Goal: Transaction & Acquisition: Purchase product/service

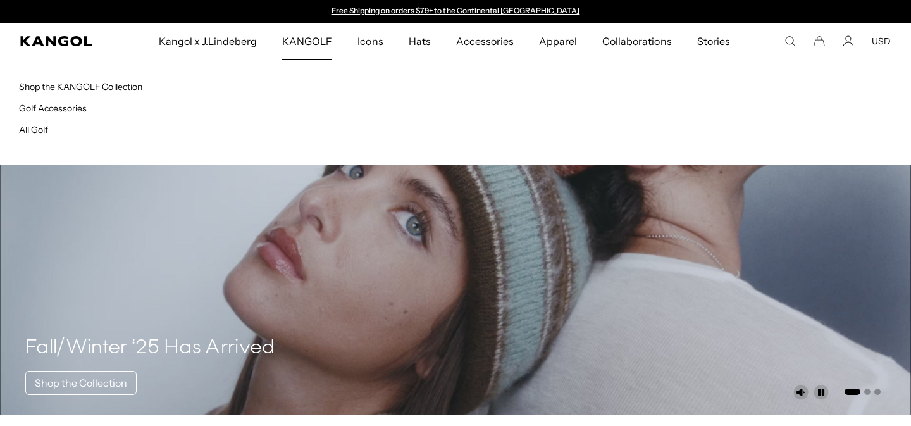
click at [299, 45] on span "KANGOLF" at bounding box center [307, 41] width 50 height 37
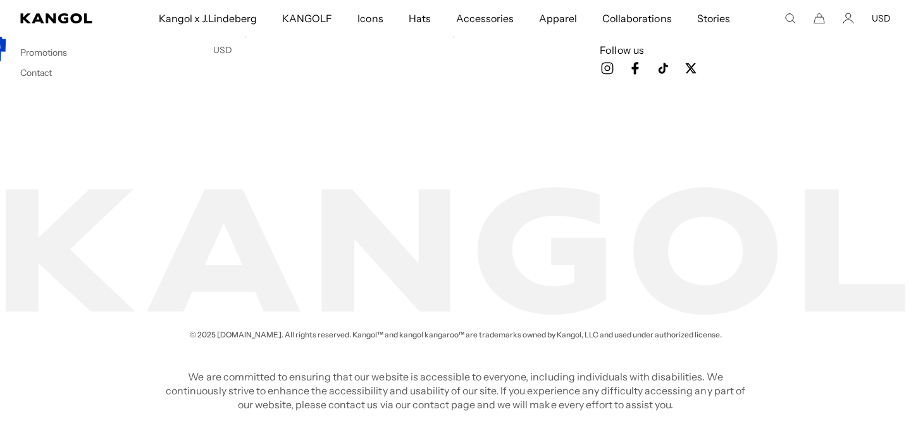
scroll to position [3011, 0]
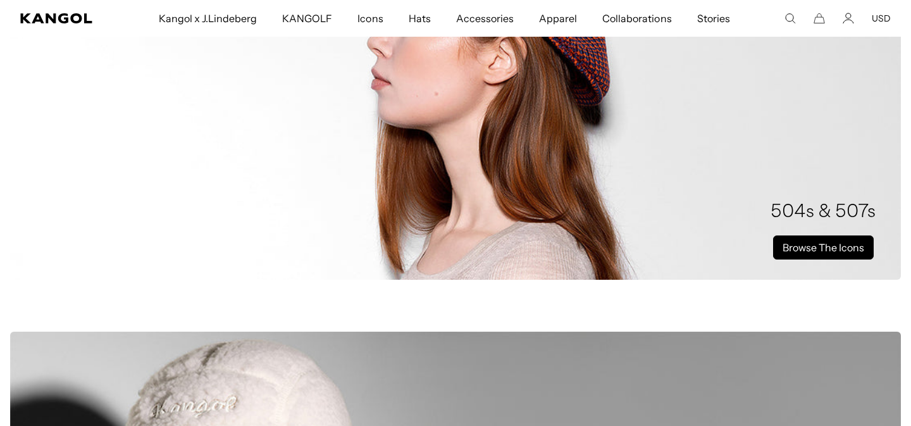
click at [835, 249] on link "Browse The Icons" at bounding box center [823, 247] width 101 height 24
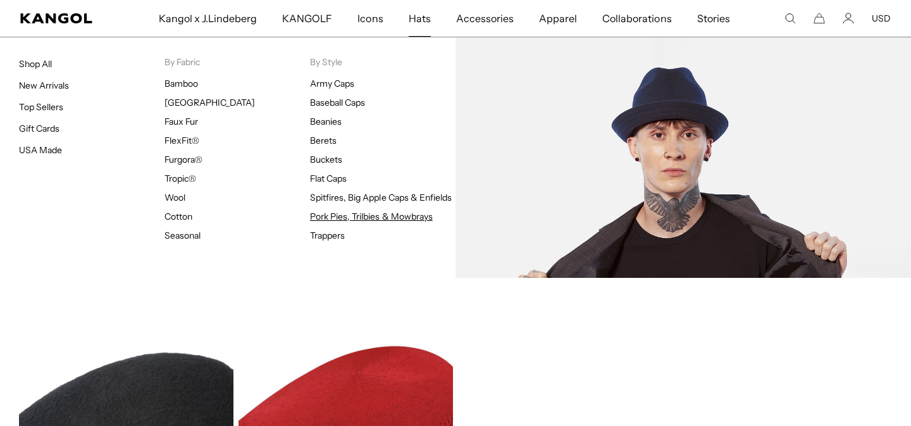
click at [328, 211] on link "Pork Pies, Trilbies & Mowbrays" at bounding box center [371, 216] width 123 height 11
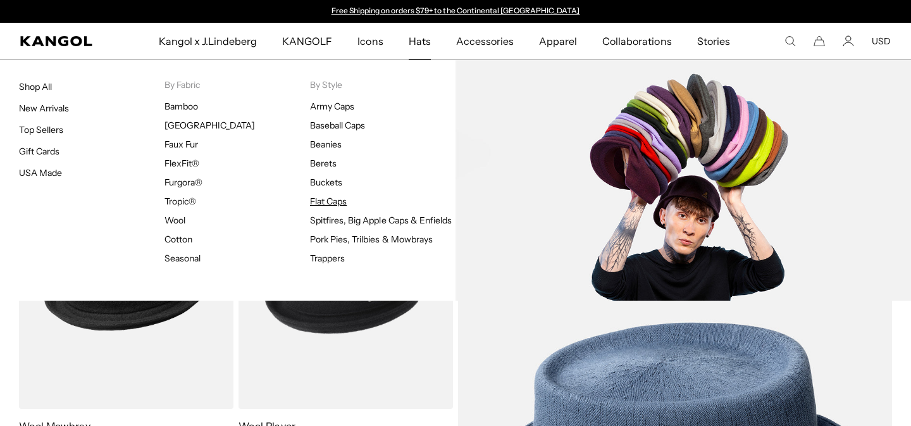
click at [340, 201] on link "Flat Caps" at bounding box center [328, 201] width 37 height 11
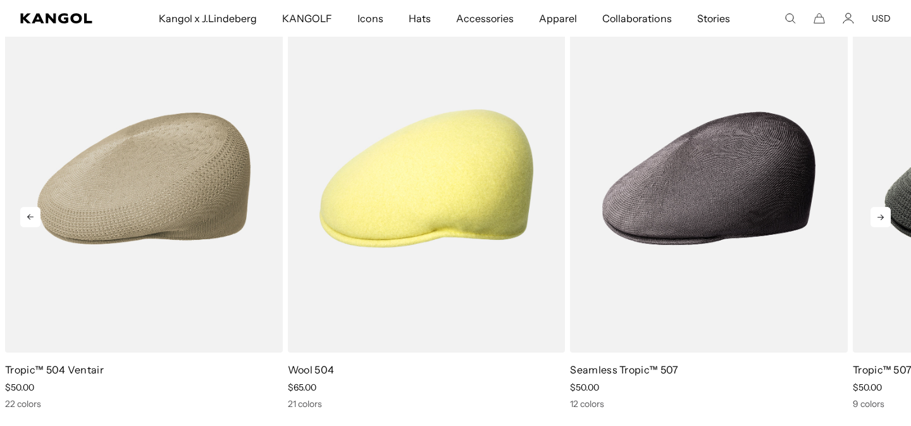
click at [876, 215] on icon at bounding box center [881, 217] width 20 height 20
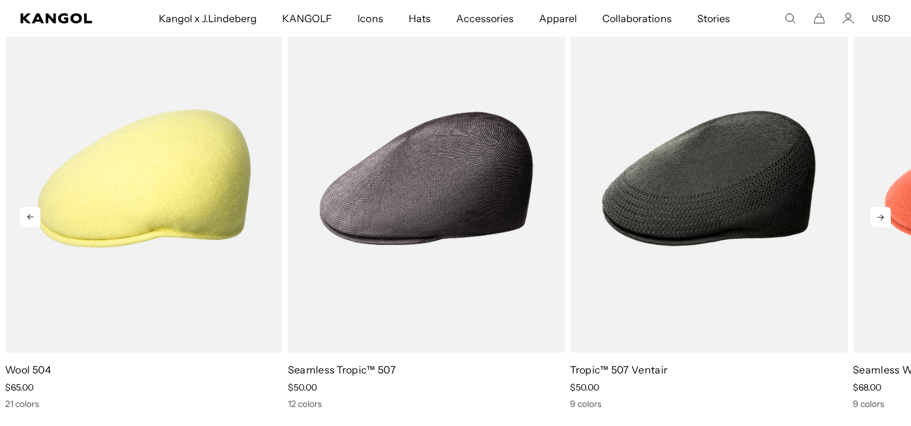
click at [876, 215] on icon at bounding box center [881, 217] width 20 height 20
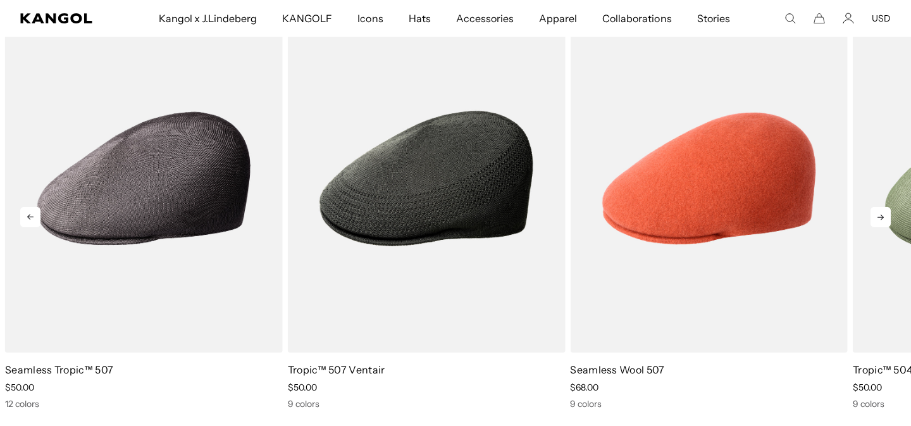
click at [876, 215] on icon at bounding box center [881, 217] width 20 height 20
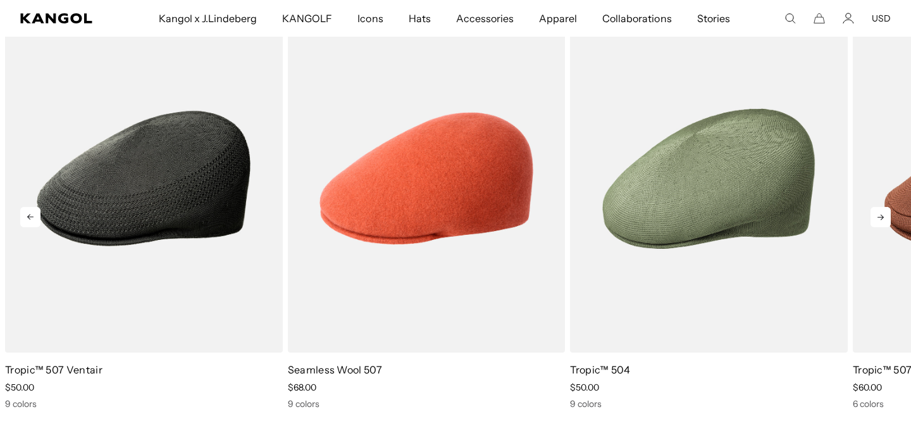
click at [876, 215] on icon at bounding box center [881, 217] width 20 height 20
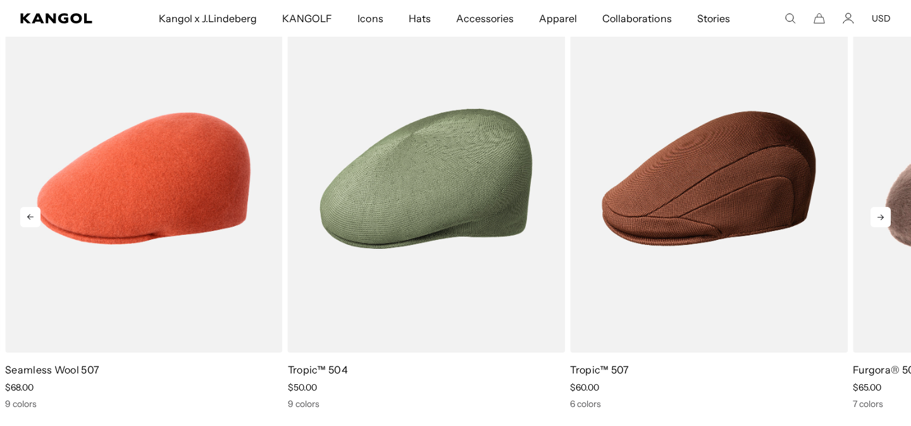
click at [876, 215] on icon at bounding box center [881, 217] width 20 height 20
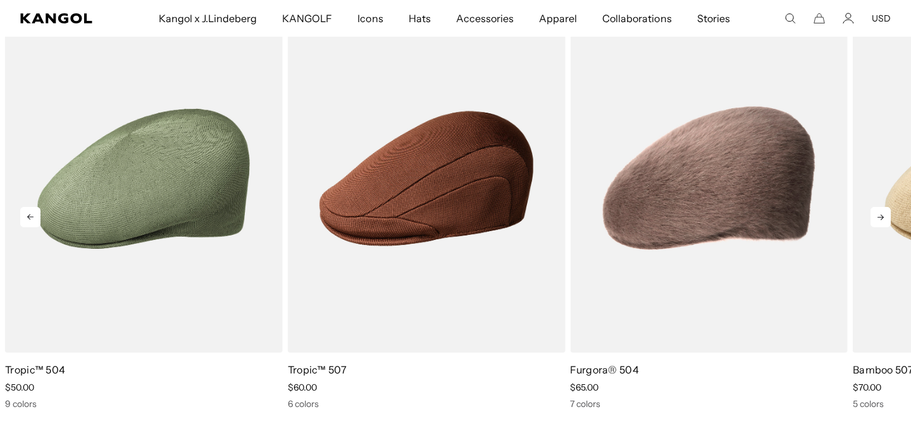
click at [876, 215] on icon at bounding box center [881, 217] width 20 height 20
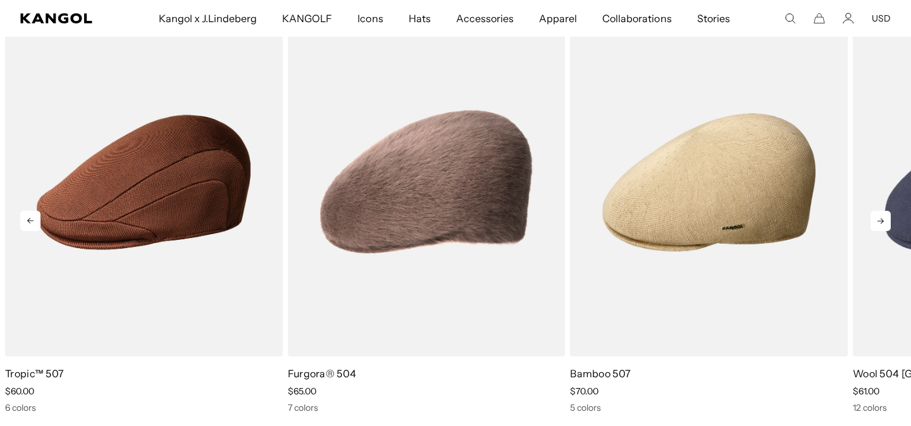
click at [877, 224] on icon at bounding box center [881, 221] width 20 height 20
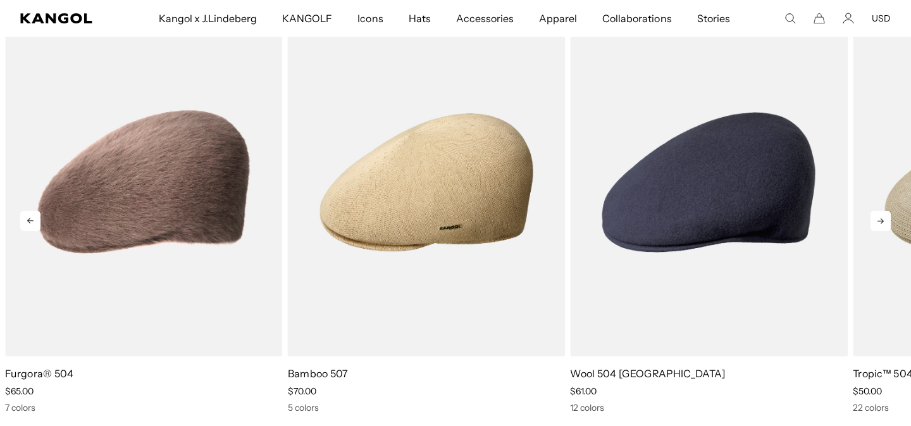
scroll to position [0, 261]
click at [877, 224] on icon at bounding box center [881, 221] width 20 height 20
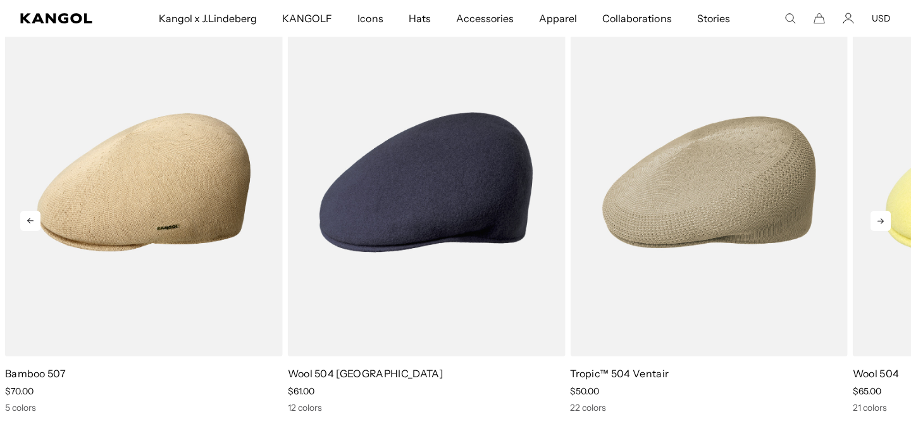
click at [877, 224] on icon at bounding box center [881, 221] width 20 height 20
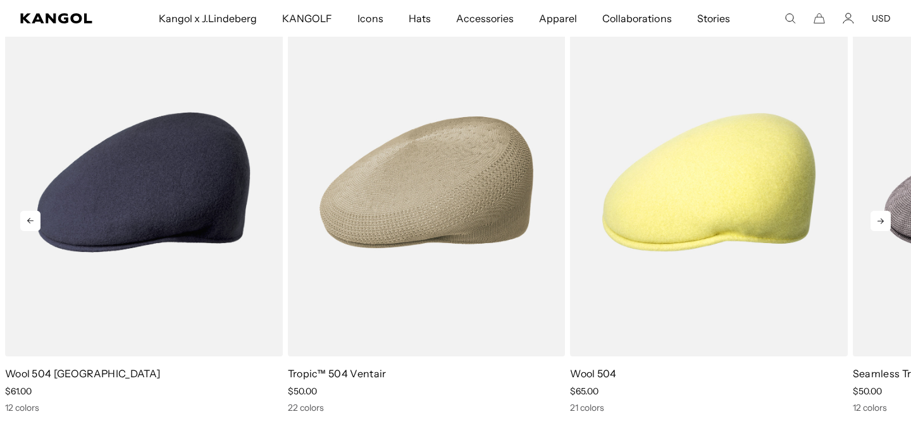
click at [877, 224] on icon at bounding box center [881, 221] width 20 height 20
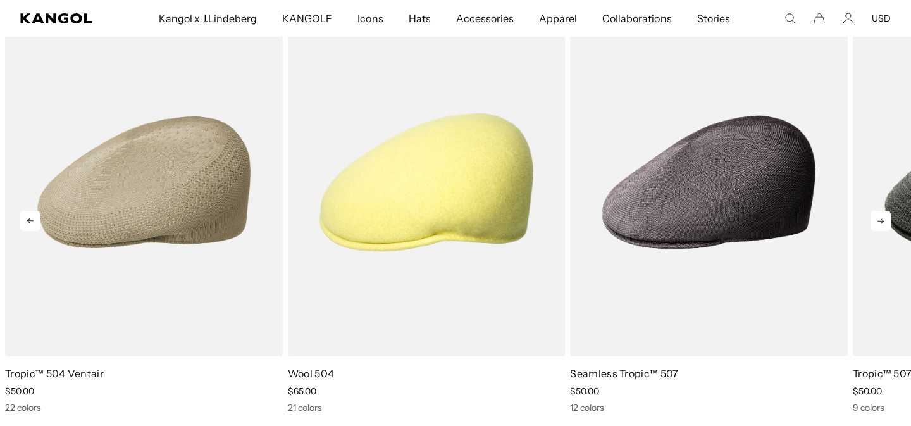
click at [877, 224] on icon at bounding box center [881, 221] width 20 height 20
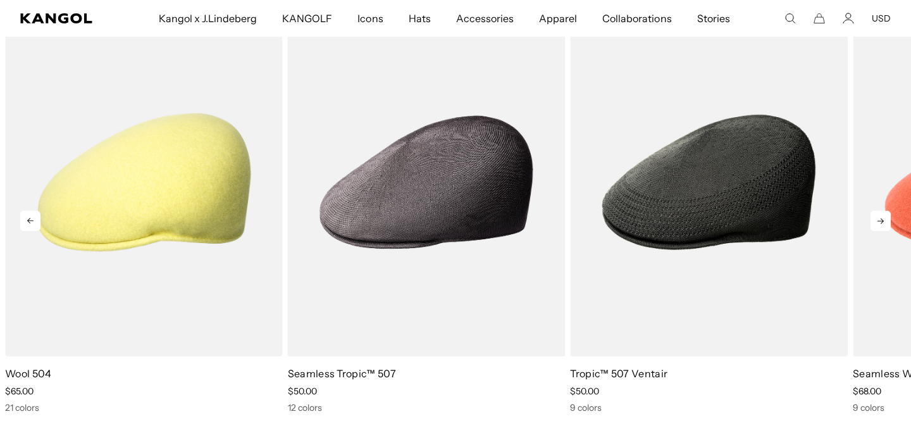
click at [877, 224] on icon at bounding box center [881, 221] width 20 height 20
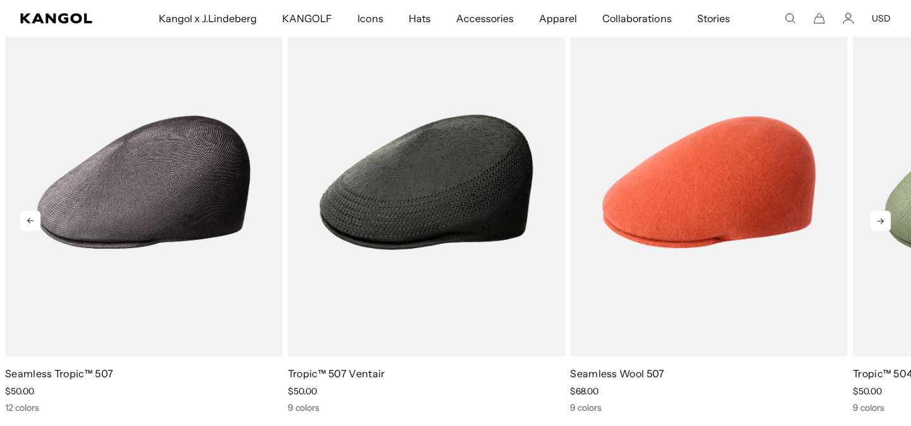
click at [877, 224] on icon at bounding box center [881, 221] width 20 height 20
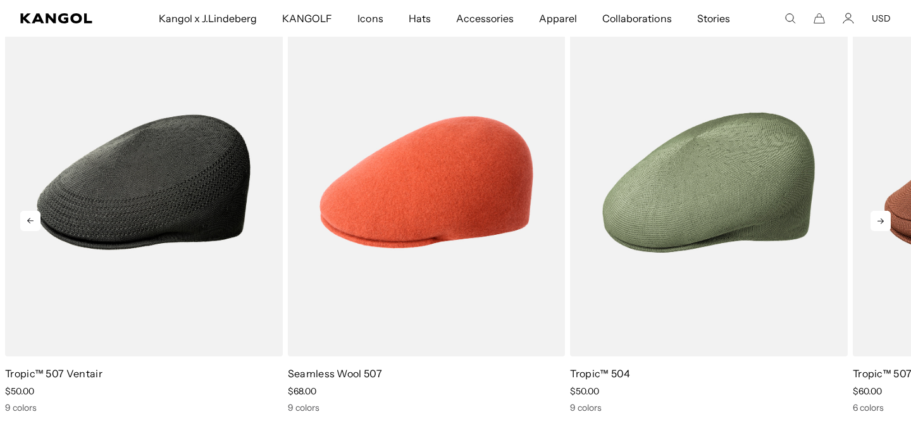
scroll to position [0, 0]
click at [877, 224] on icon at bounding box center [881, 221] width 20 height 20
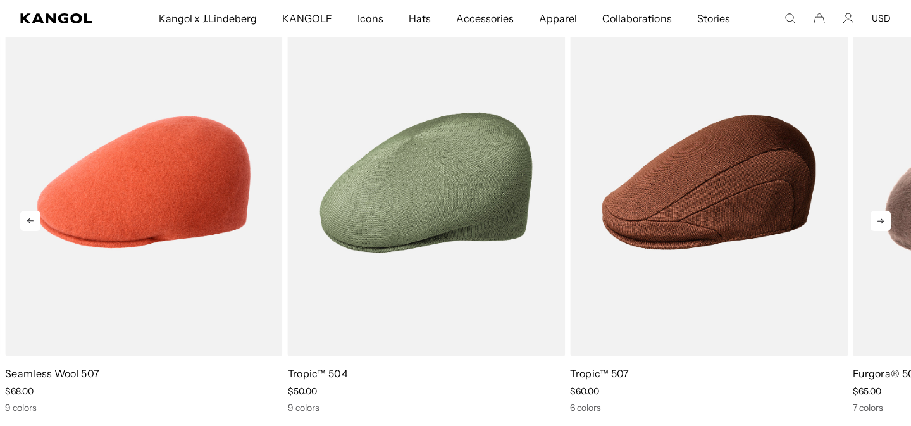
click at [877, 224] on icon at bounding box center [881, 221] width 20 height 20
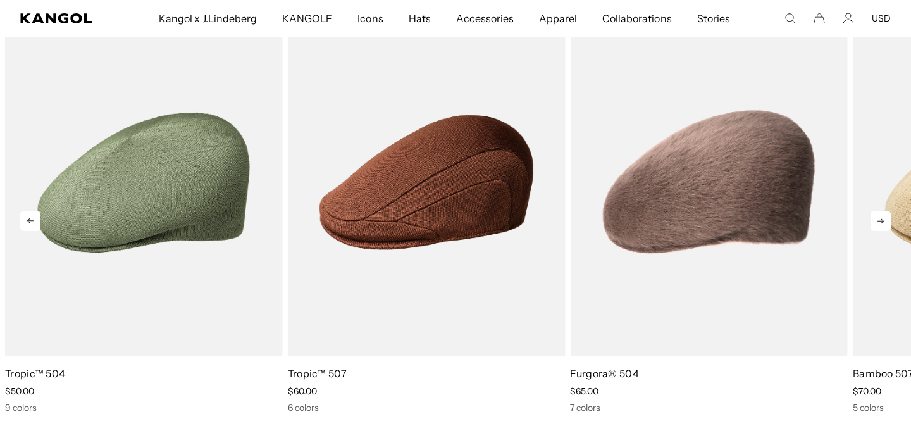
scroll to position [0, 261]
click at [876, 224] on icon at bounding box center [881, 221] width 20 height 20
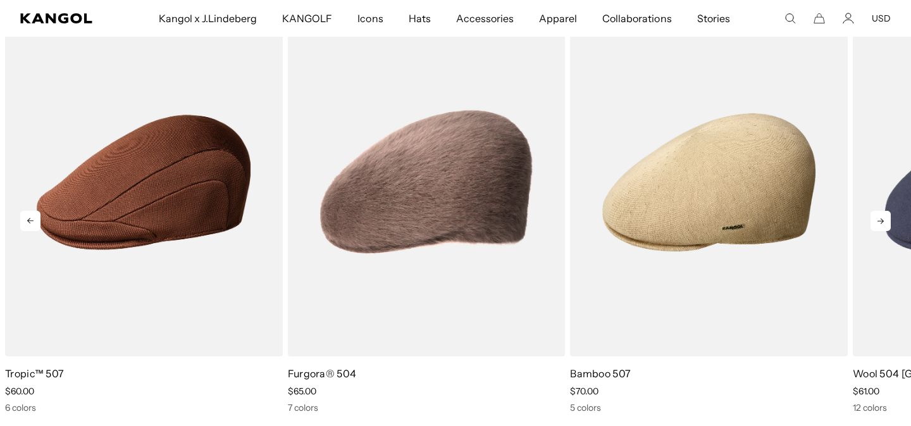
click at [876, 224] on icon at bounding box center [881, 221] width 20 height 20
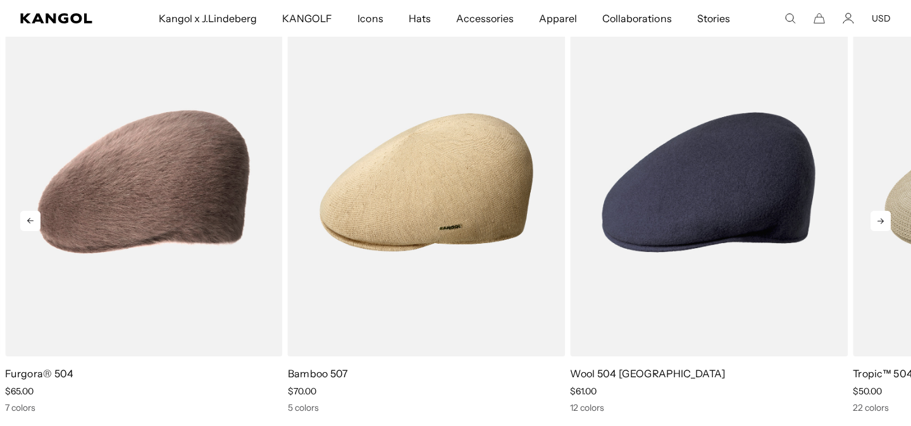
click at [876, 224] on icon at bounding box center [881, 221] width 20 height 20
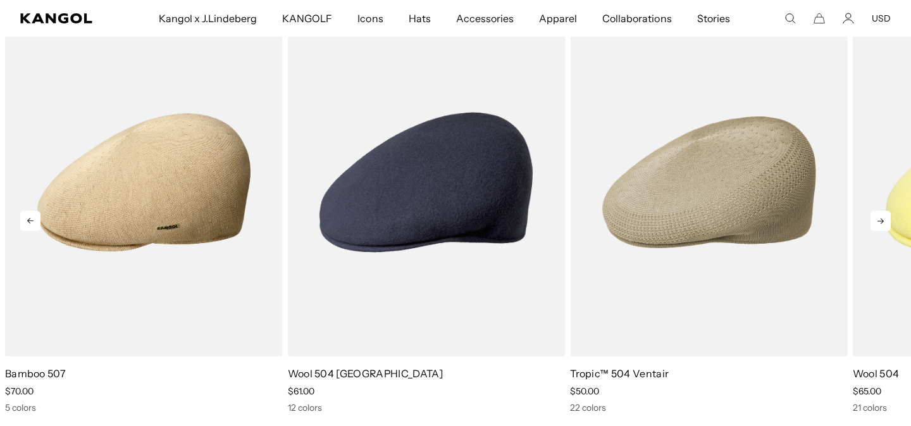
scroll to position [0, 0]
click at [876, 223] on icon at bounding box center [881, 221] width 20 height 20
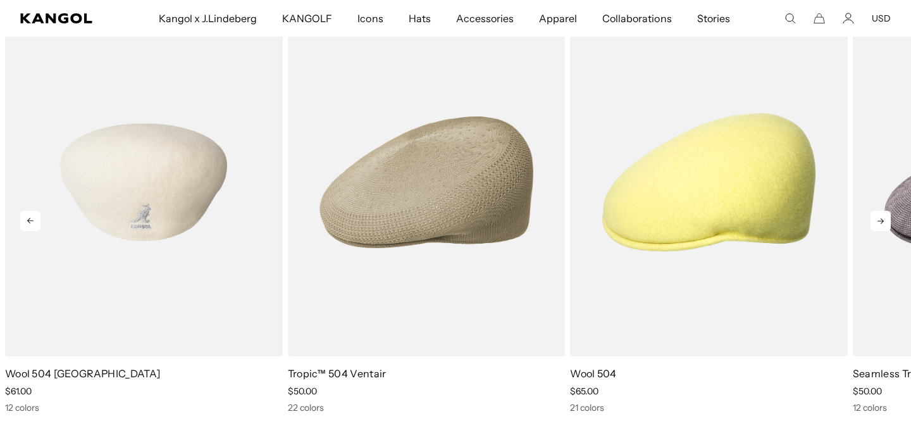
click at [133, 290] on img "10 of 10" at bounding box center [144, 182] width 278 height 349
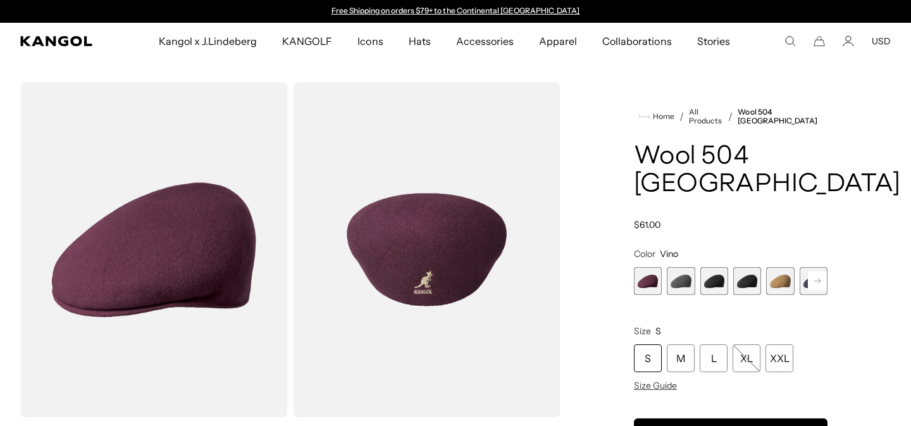
click at [678, 267] on span "2 of 12" at bounding box center [681, 281] width 28 height 28
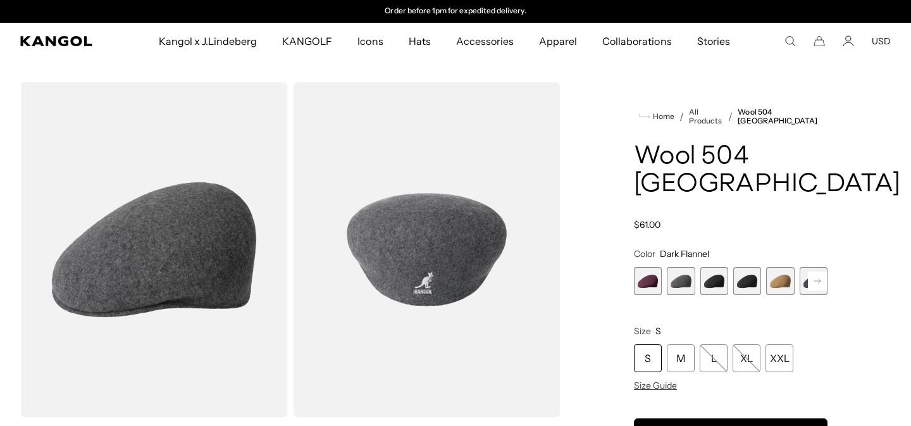
click at [820, 271] on rect at bounding box center [817, 280] width 19 height 19
click at [774, 267] on span "6 of 12" at bounding box center [780, 281] width 28 height 28
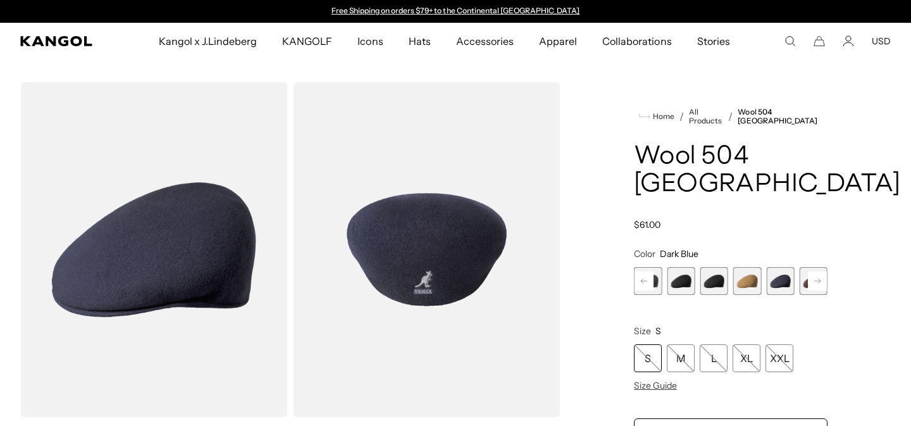
click at [820, 271] on rect at bounding box center [817, 280] width 19 height 19
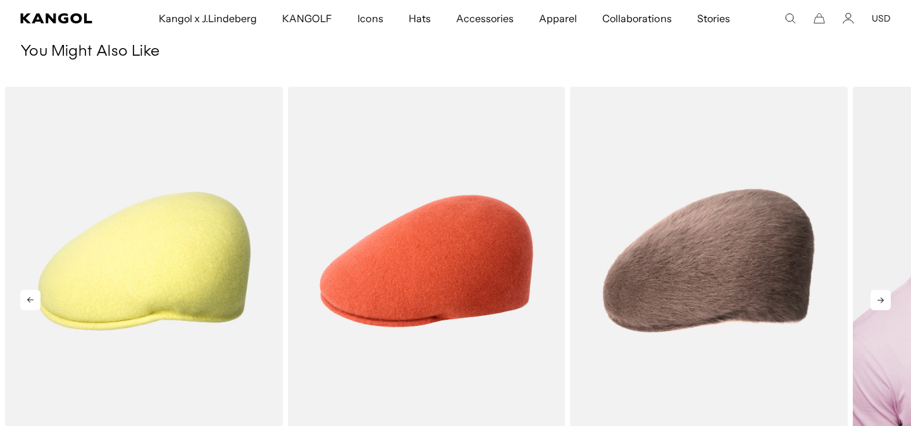
scroll to position [0, 261]
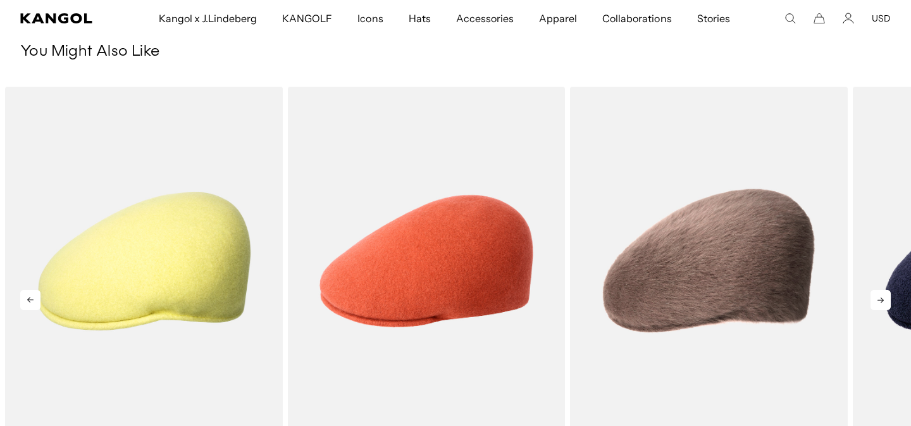
click at [876, 290] on icon at bounding box center [881, 300] width 20 height 20
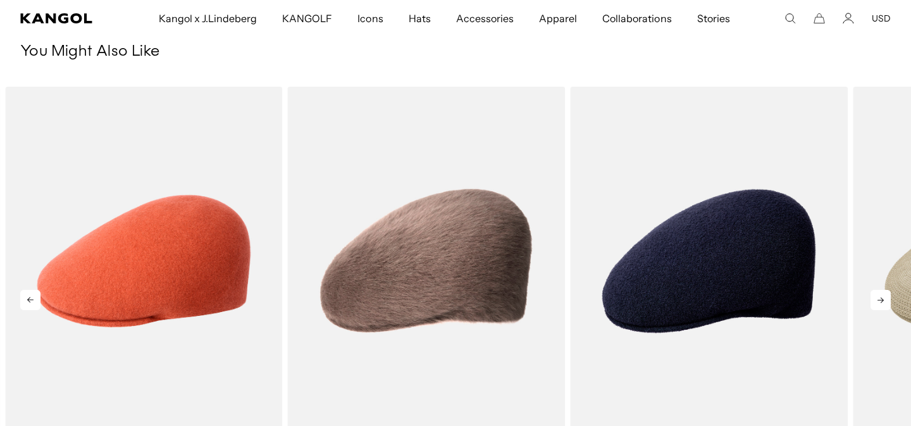
scroll to position [0, 0]
click at [878, 297] on icon at bounding box center [881, 300] width 6 height 6
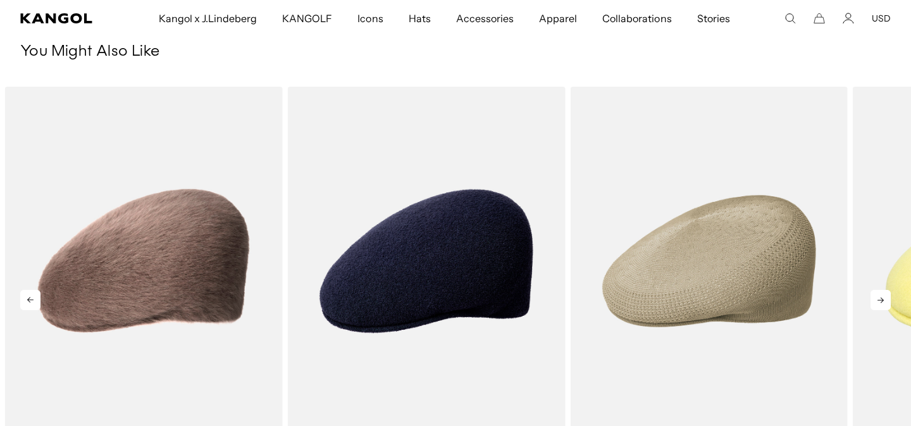
scroll to position [0, 261]
click at [875, 290] on icon at bounding box center [881, 300] width 20 height 20
